Goal: Task Accomplishment & Management: Manage account settings

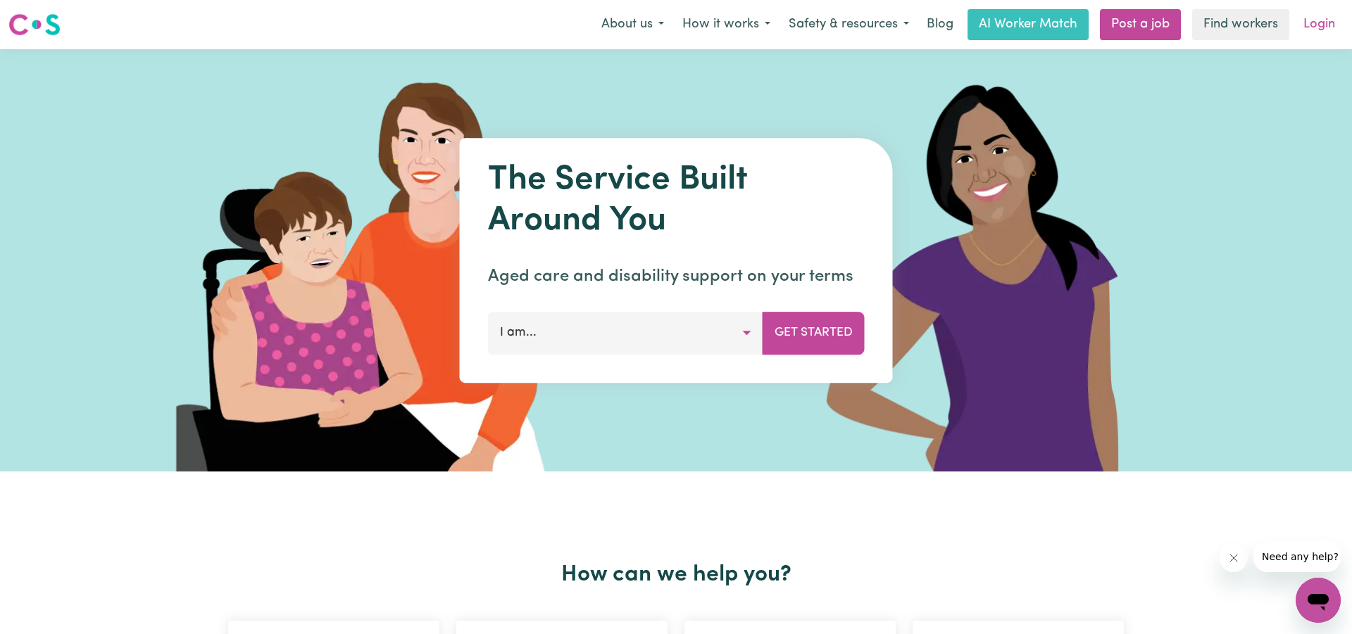
click at [1315, 23] on link "Login" at bounding box center [1319, 24] width 49 height 31
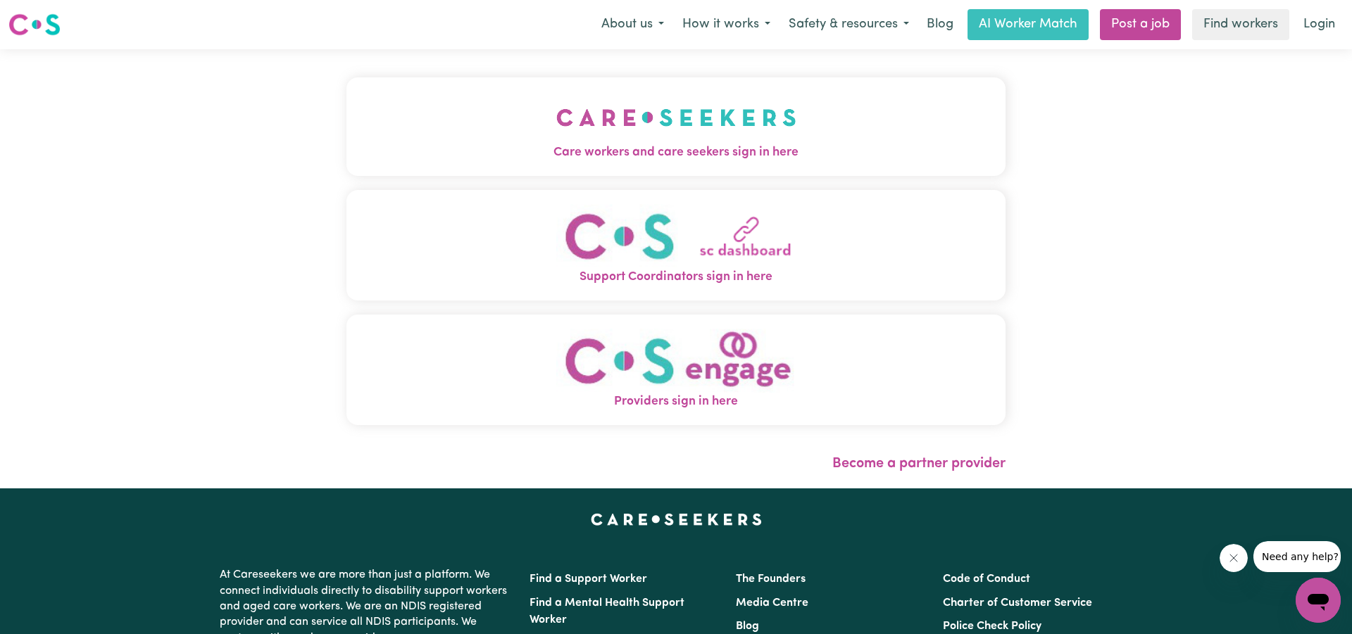
click at [601, 160] on span "Care workers and care seekers sign in here" at bounding box center [675, 153] width 659 height 18
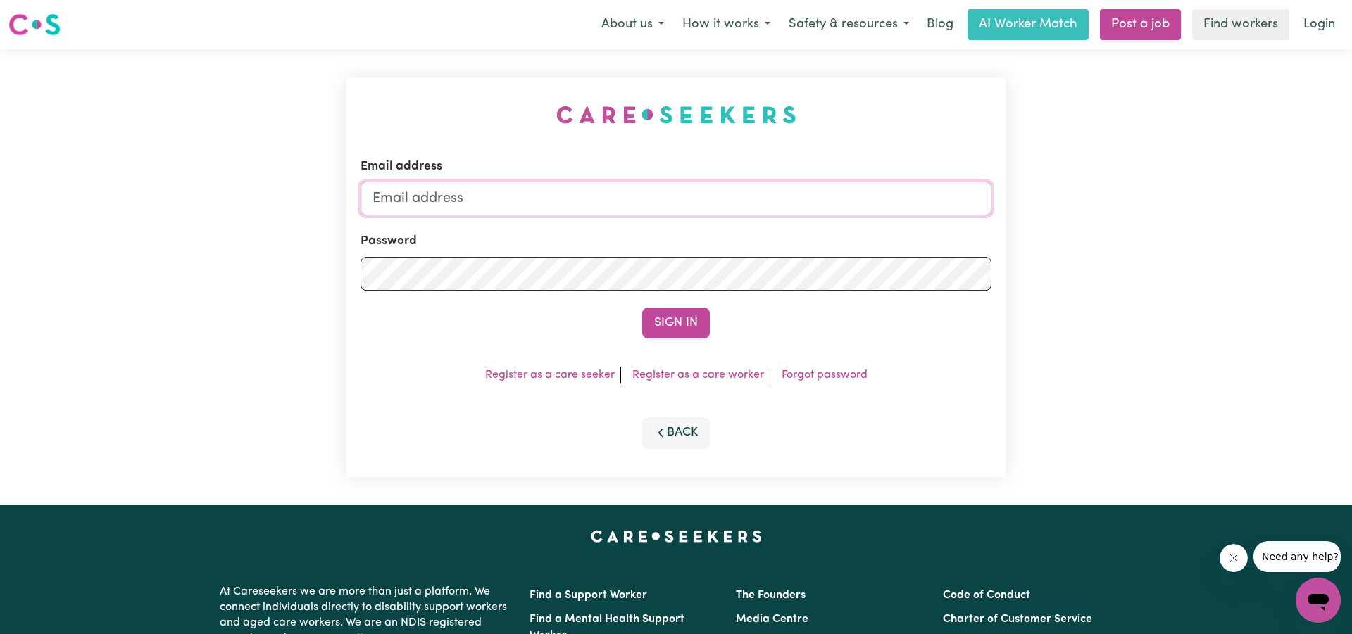
click at [575, 192] on input "Email address" at bounding box center [675, 199] width 631 height 34
type input "[EMAIL_ADDRESS][DOMAIN_NAME]"
click at [676, 324] on button "Sign In" at bounding box center [676, 323] width 68 height 31
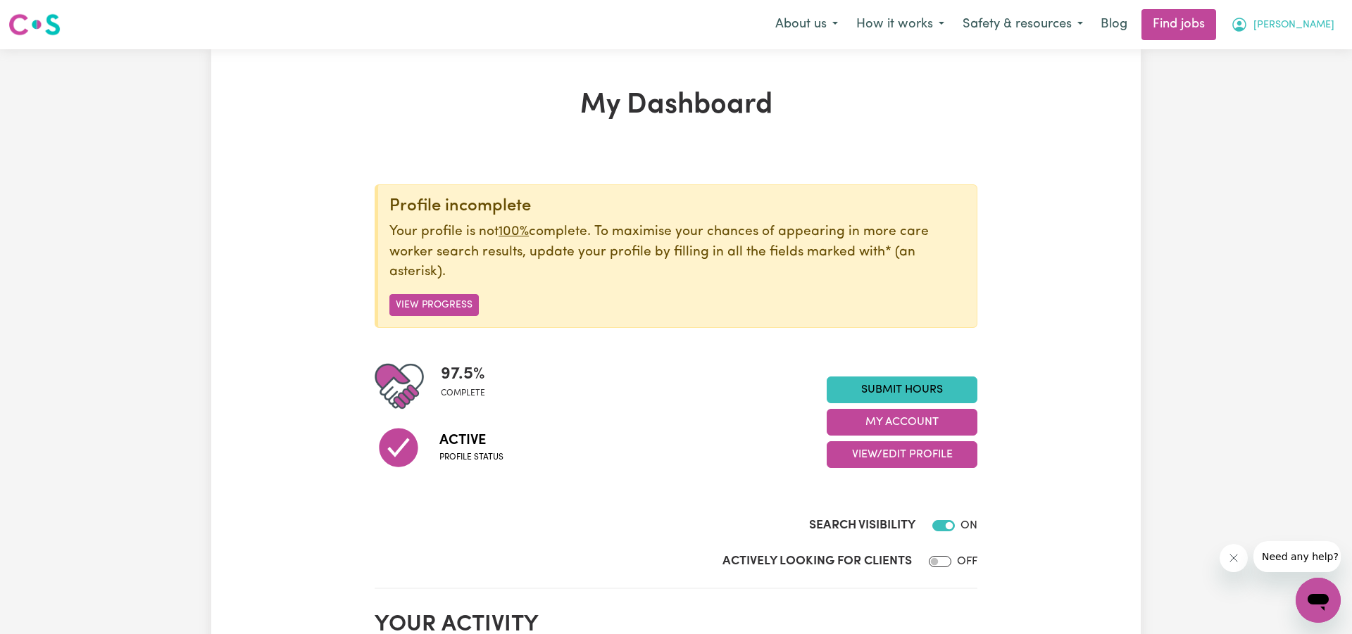
click at [1304, 23] on button "[PERSON_NAME]" at bounding box center [1283, 25] width 122 height 30
click at [1280, 46] on link "My Account" at bounding box center [1286, 55] width 111 height 27
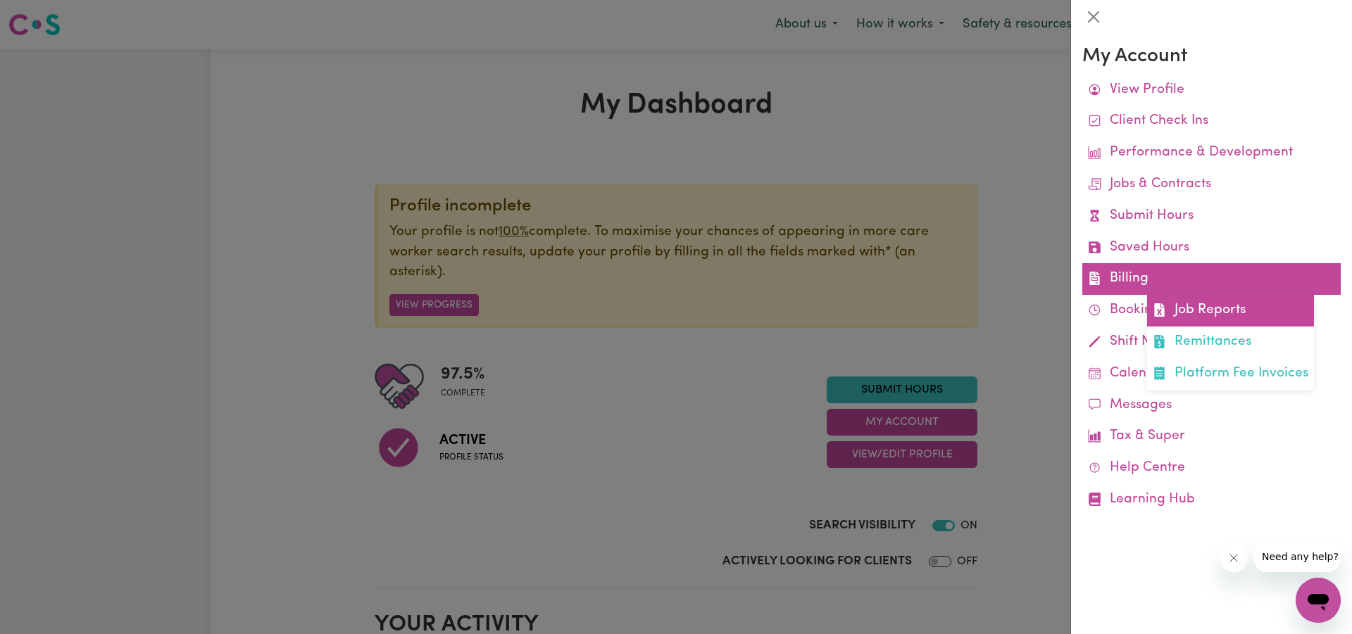
click at [1178, 300] on link "Job Reports" at bounding box center [1230, 311] width 167 height 32
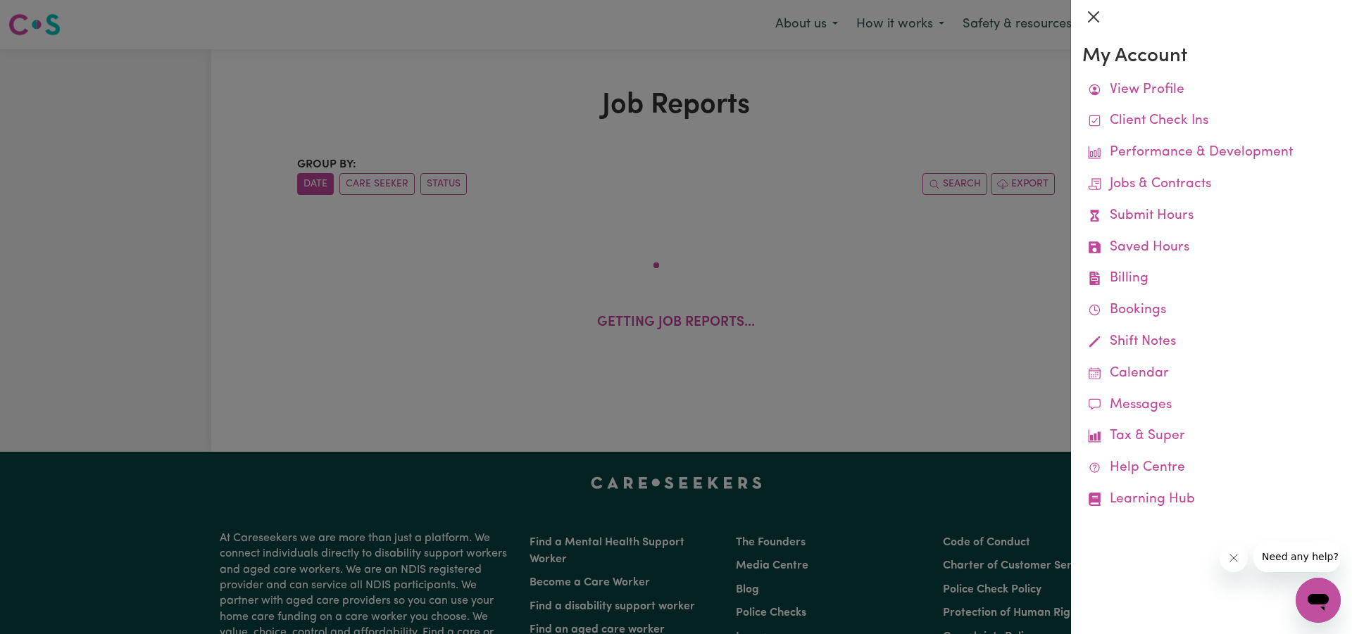
drag, startPoint x: 1093, startPoint y: 15, endPoint x: 1118, endPoint y: 20, distance: 25.1
click at [1096, 15] on button "Close" at bounding box center [1093, 17] width 23 height 23
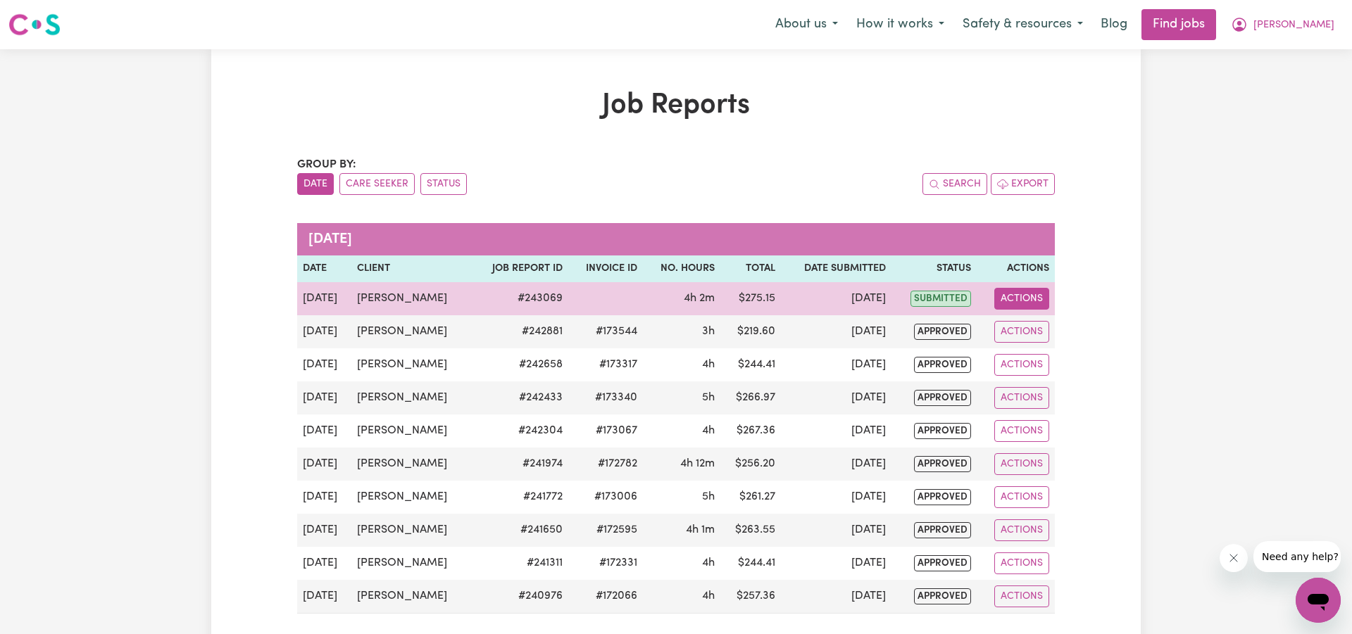
click at [1017, 296] on button "Actions" at bounding box center [1021, 299] width 55 height 22
drag, startPoint x: 1039, startPoint y: 327, endPoint x: 1048, endPoint y: 324, distance: 9.6
click at [1048, 324] on link "View Job Report" at bounding box center [1057, 332] width 120 height 28
select select "pm"
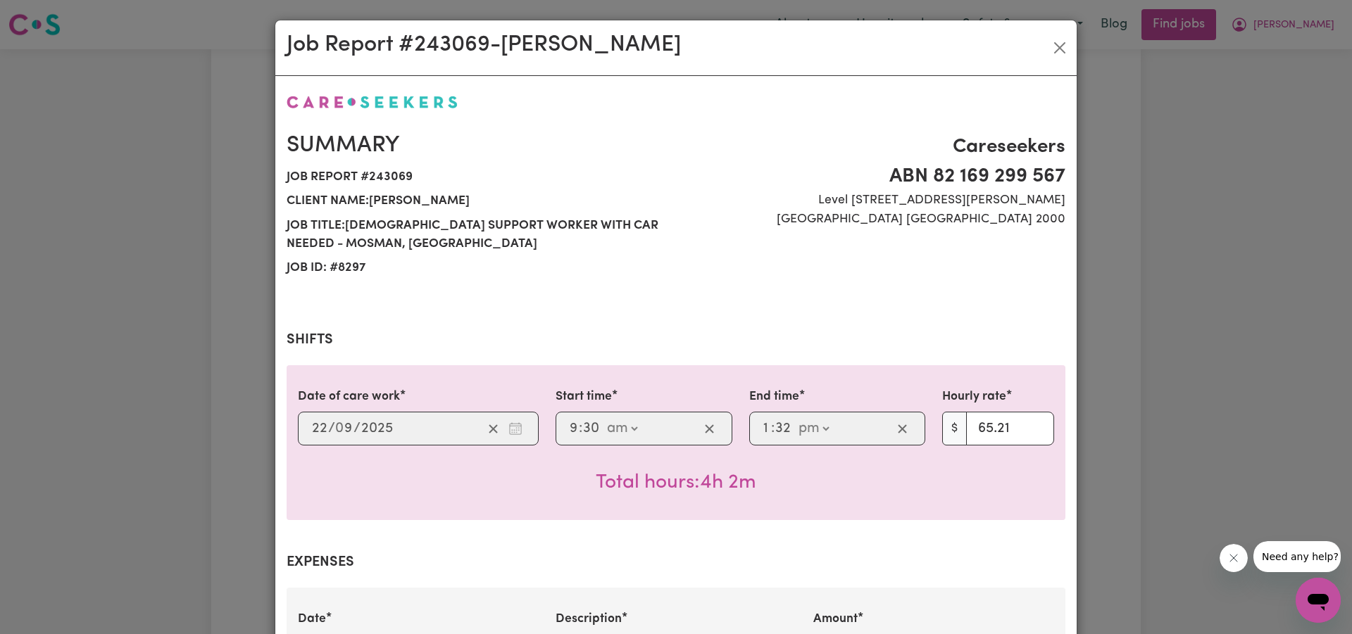
select select "65.21-Weekday"
click at [1060, 47] on button "Close" at bounding box center [1059, 48] width 23 height 23
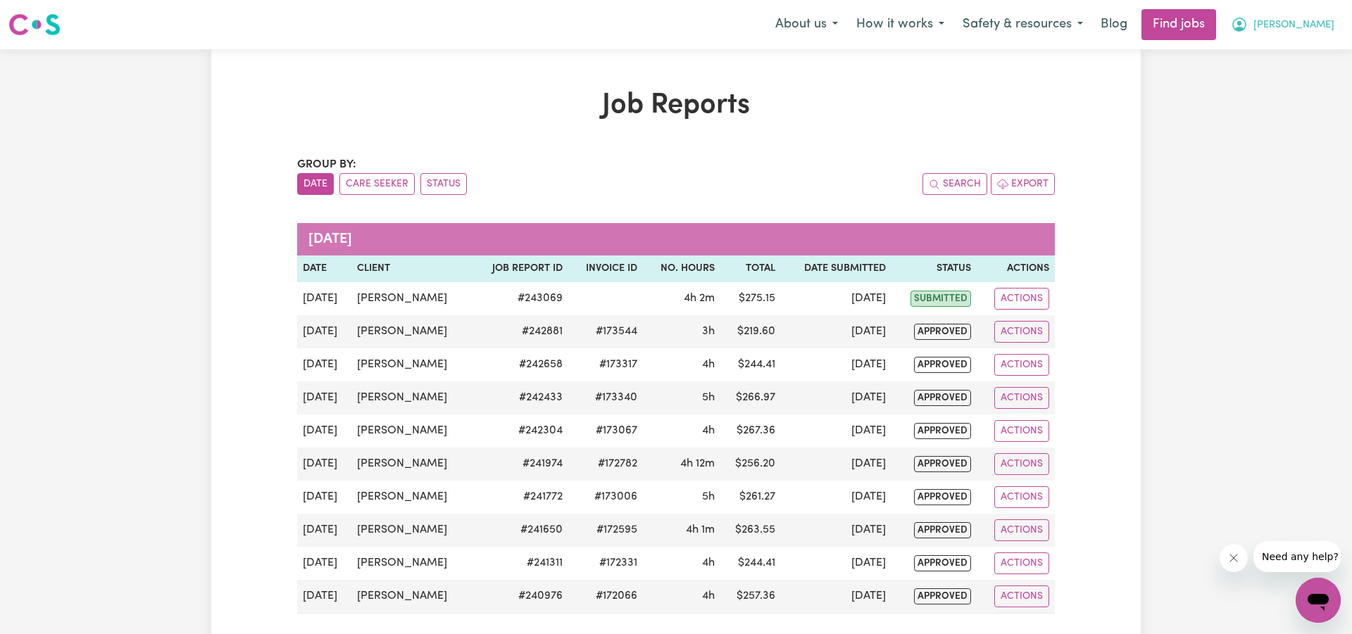
click at [1248, 25] on icon "My Account" at bounding box center [1239, 24] width 17 height 17
click at [1263, 49] on link "My Account" at bounding box center [1286, 55] width 111 height 27
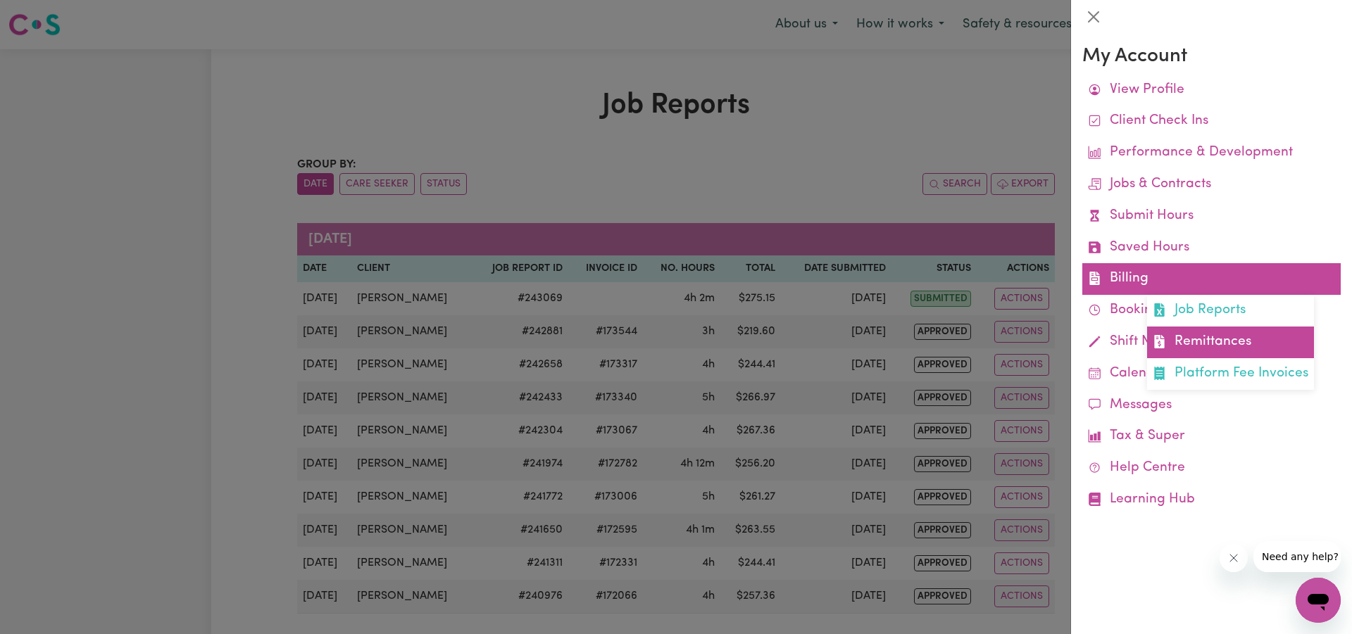
click at [1191, 334] on link "Remittances" at bounding box center [1230, 343] width 167 height 32
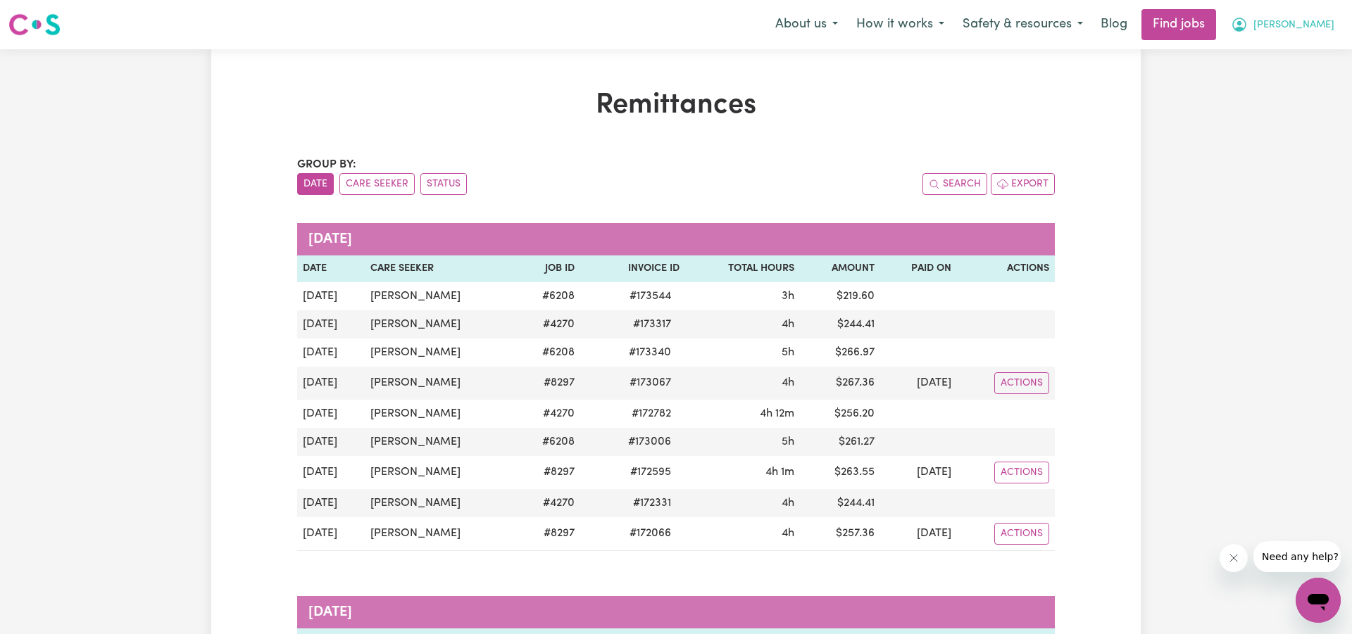
click at [1248, 20] on icon "My Account" at bounding box center [1239, 24] width 17 height 17
click at [1263, 102] on link "Logout" at bounding box center [1286, 107] width 111 height 27
